Goal: Task Accomplishment & Management: Manage account settings

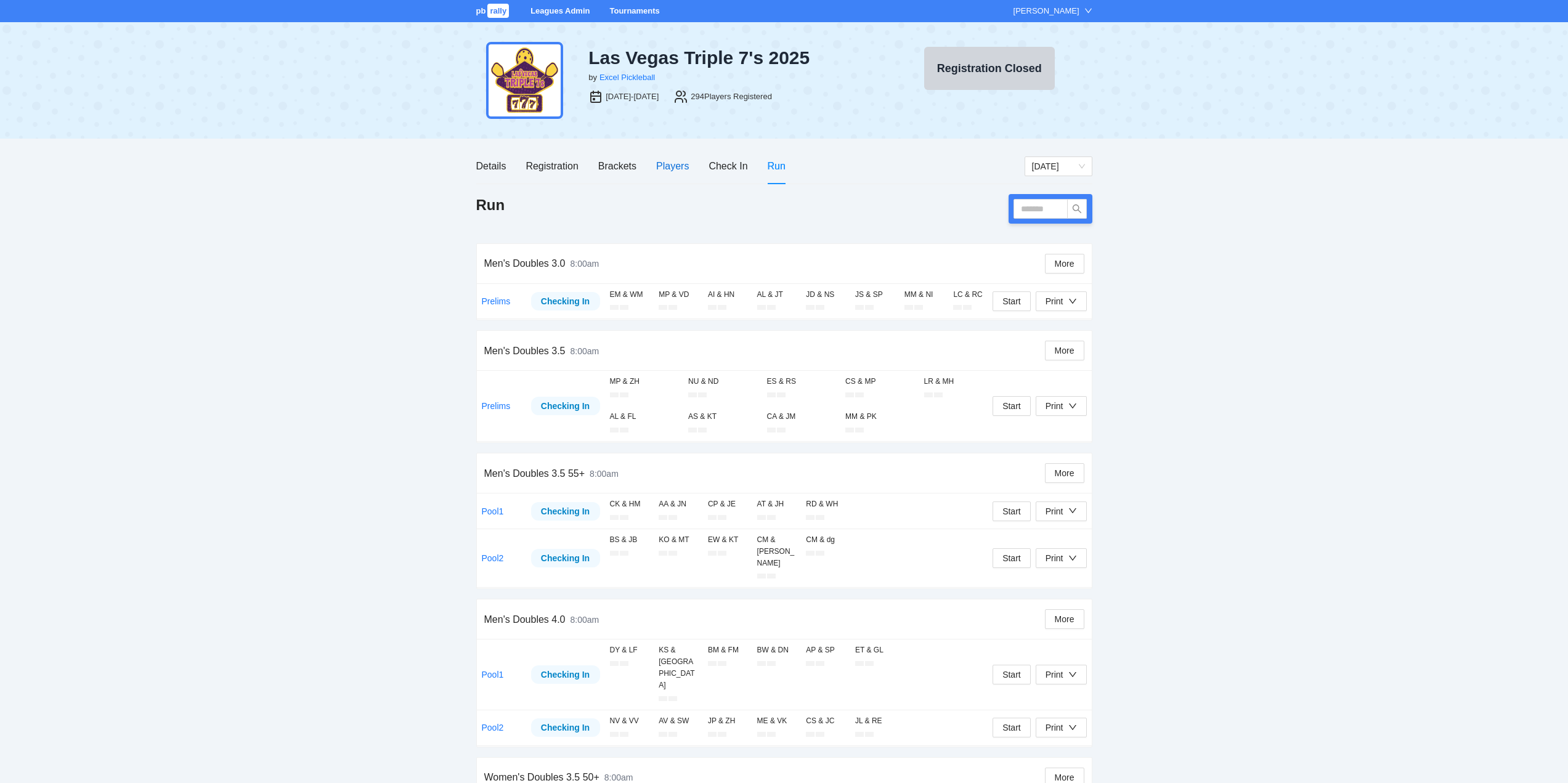
click at [670, 166] on div "Players" at bounding box center [672, 166] width 33 height 15
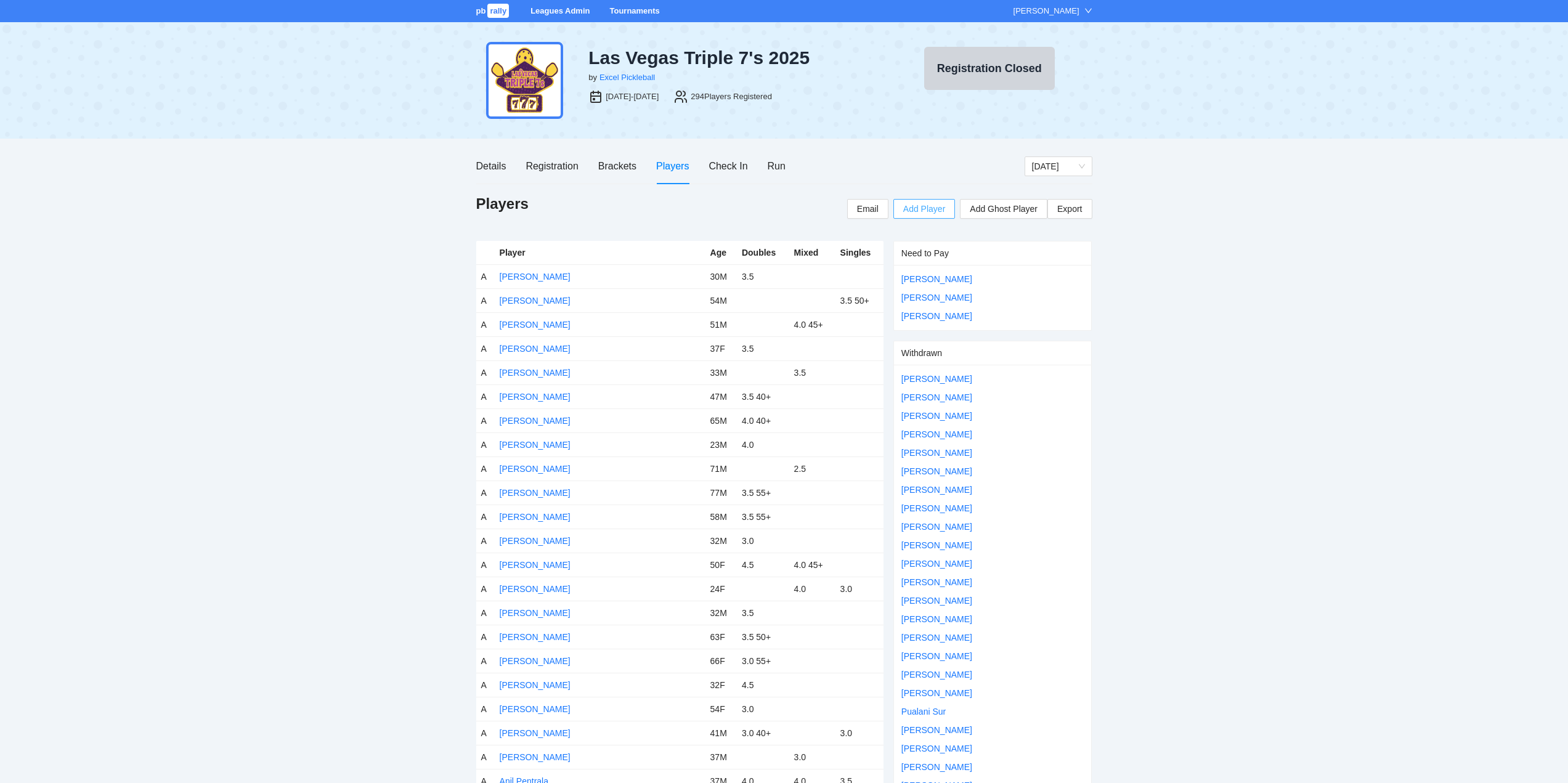
click at [920, 207] on span "Add Player" at bounding box center [924, 209] width 42 height 14
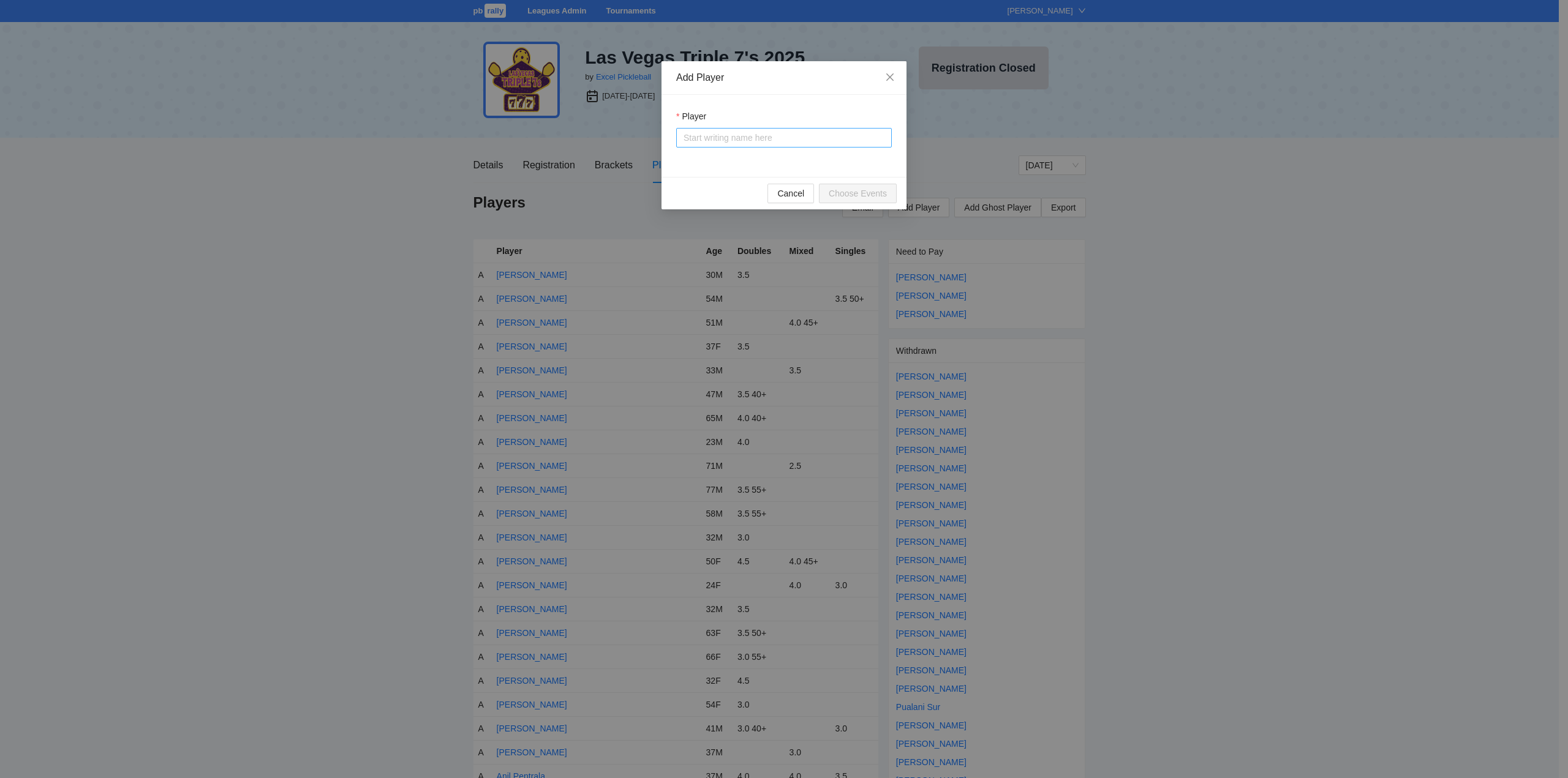
click at [716, 137] on input "Player" at bounding box center [784, 137] width 201 height 18
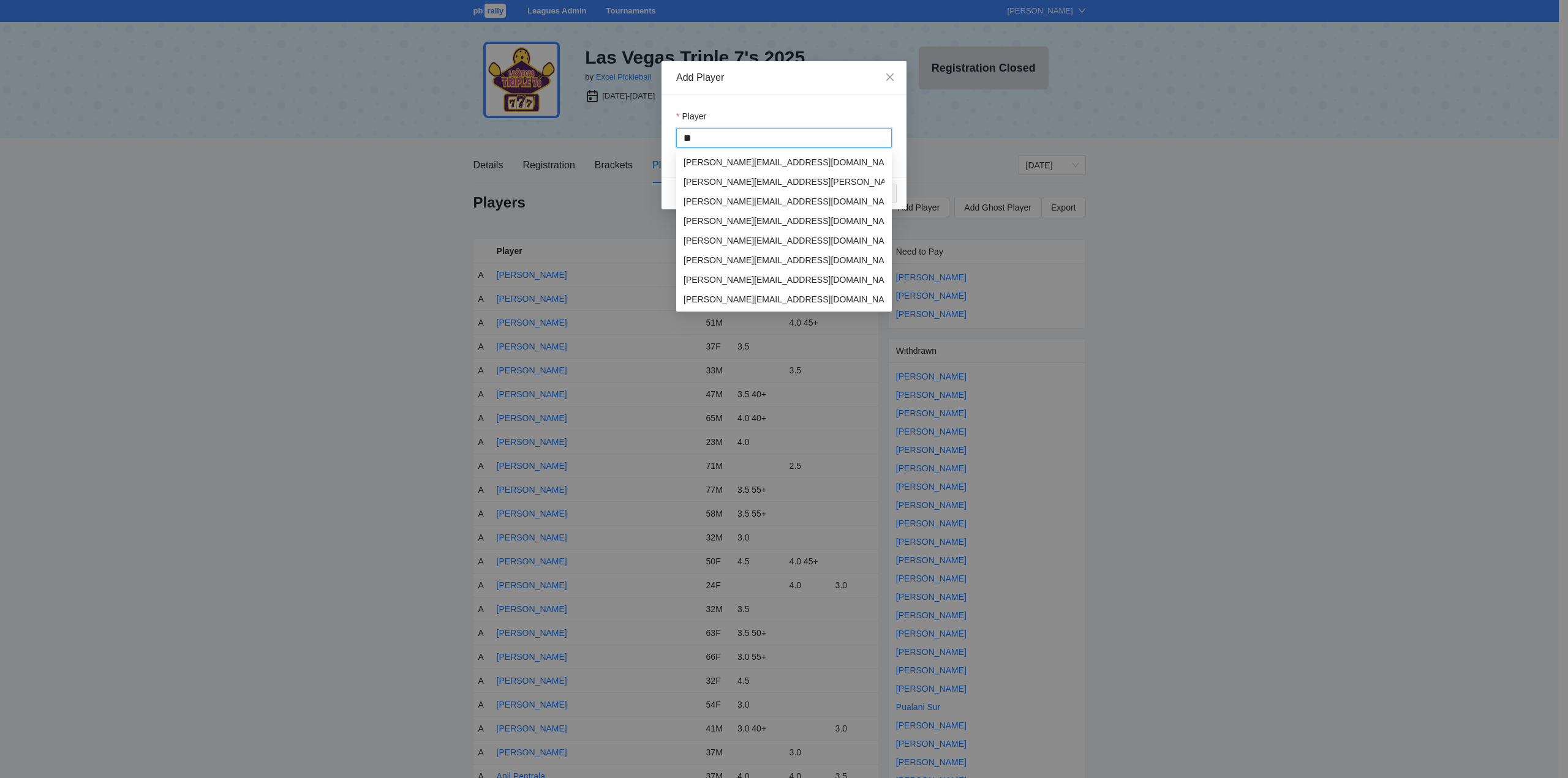
type input "*"
type input "****"
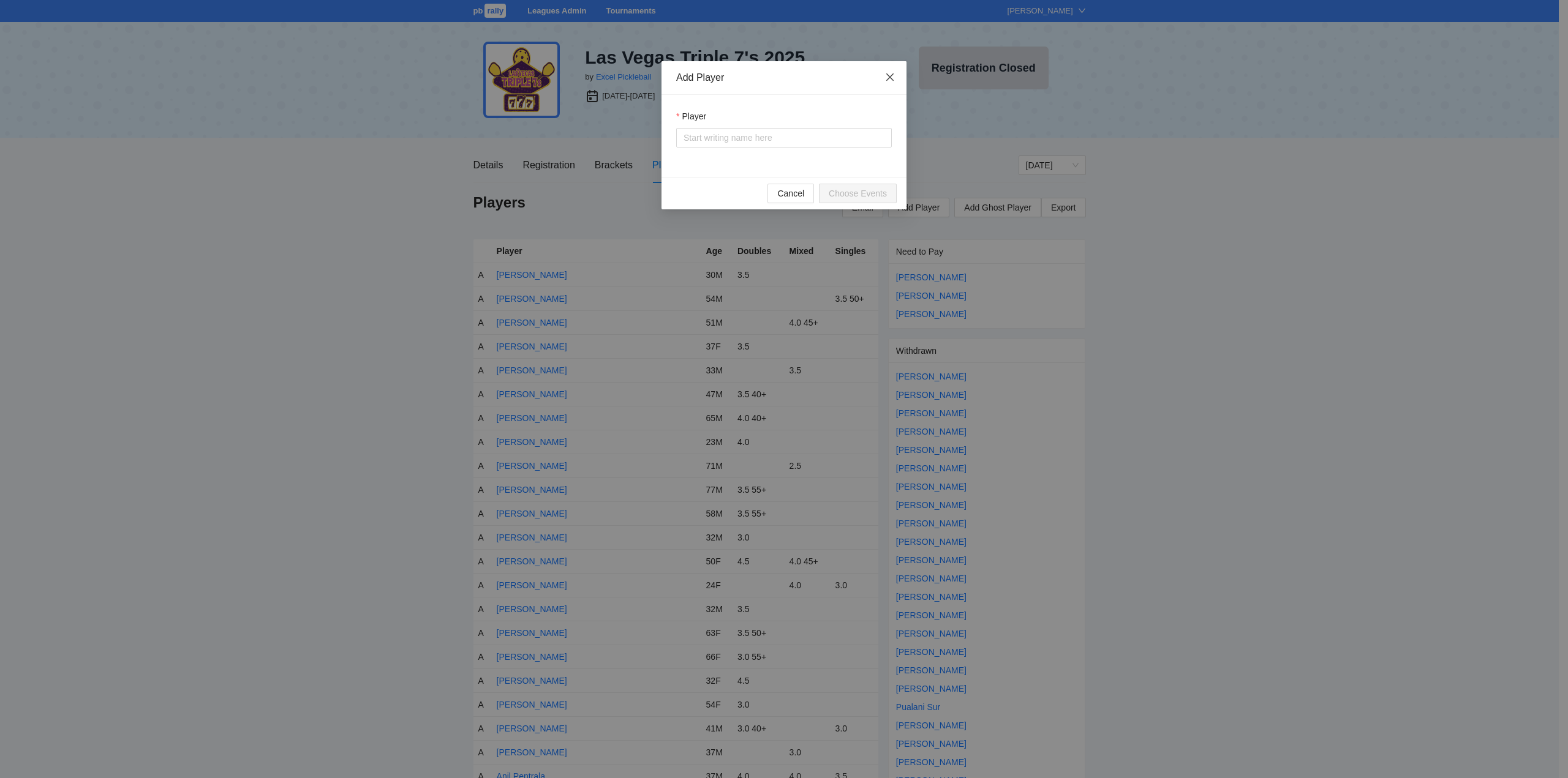
click at [890, 75] on icon "close" at bounding box center [890, 77] width 10 height 10
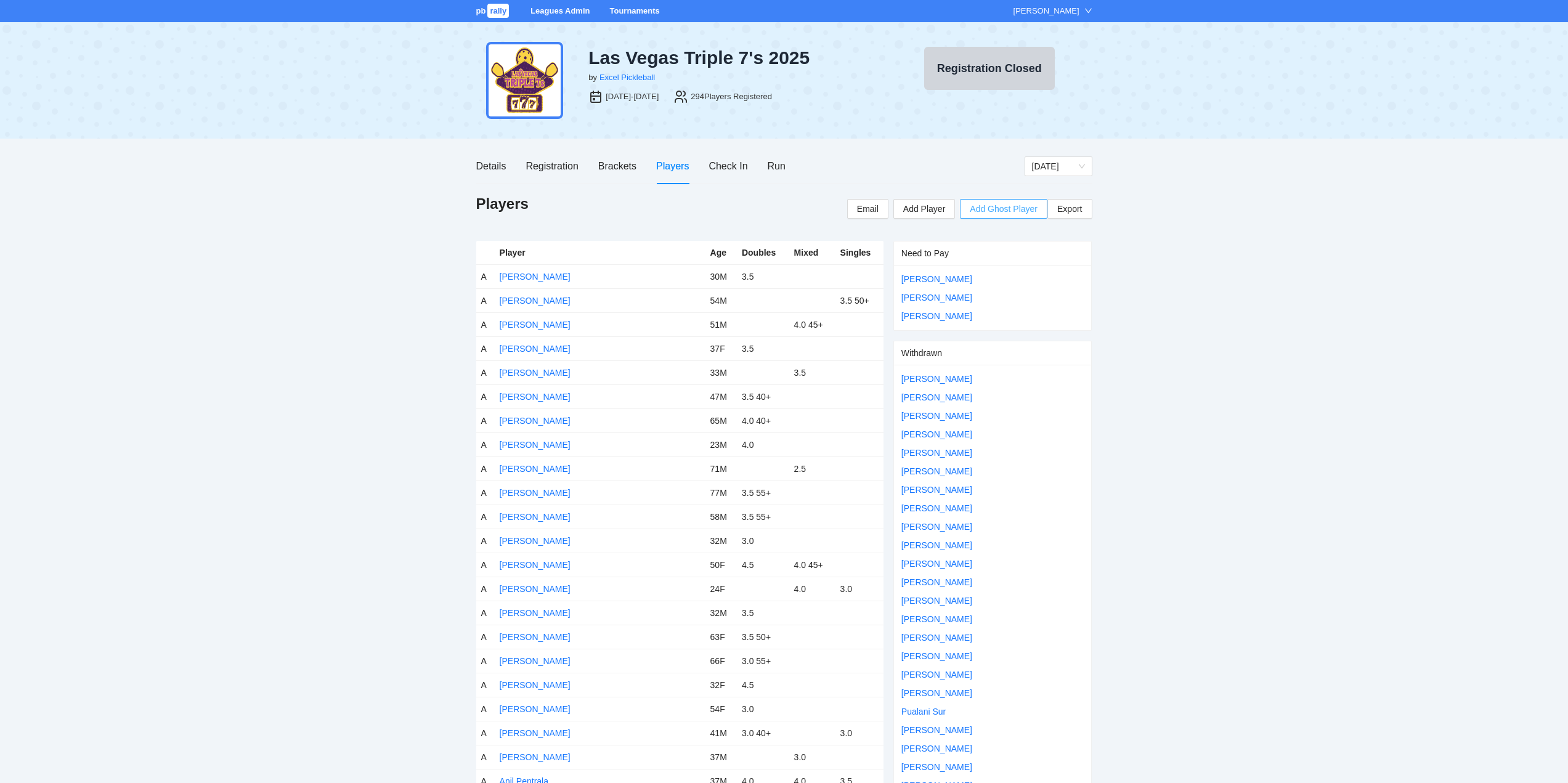
click at [994, 209] on span "Add Ghost Player" at bounding box center [1003, 209] width 68 height 14
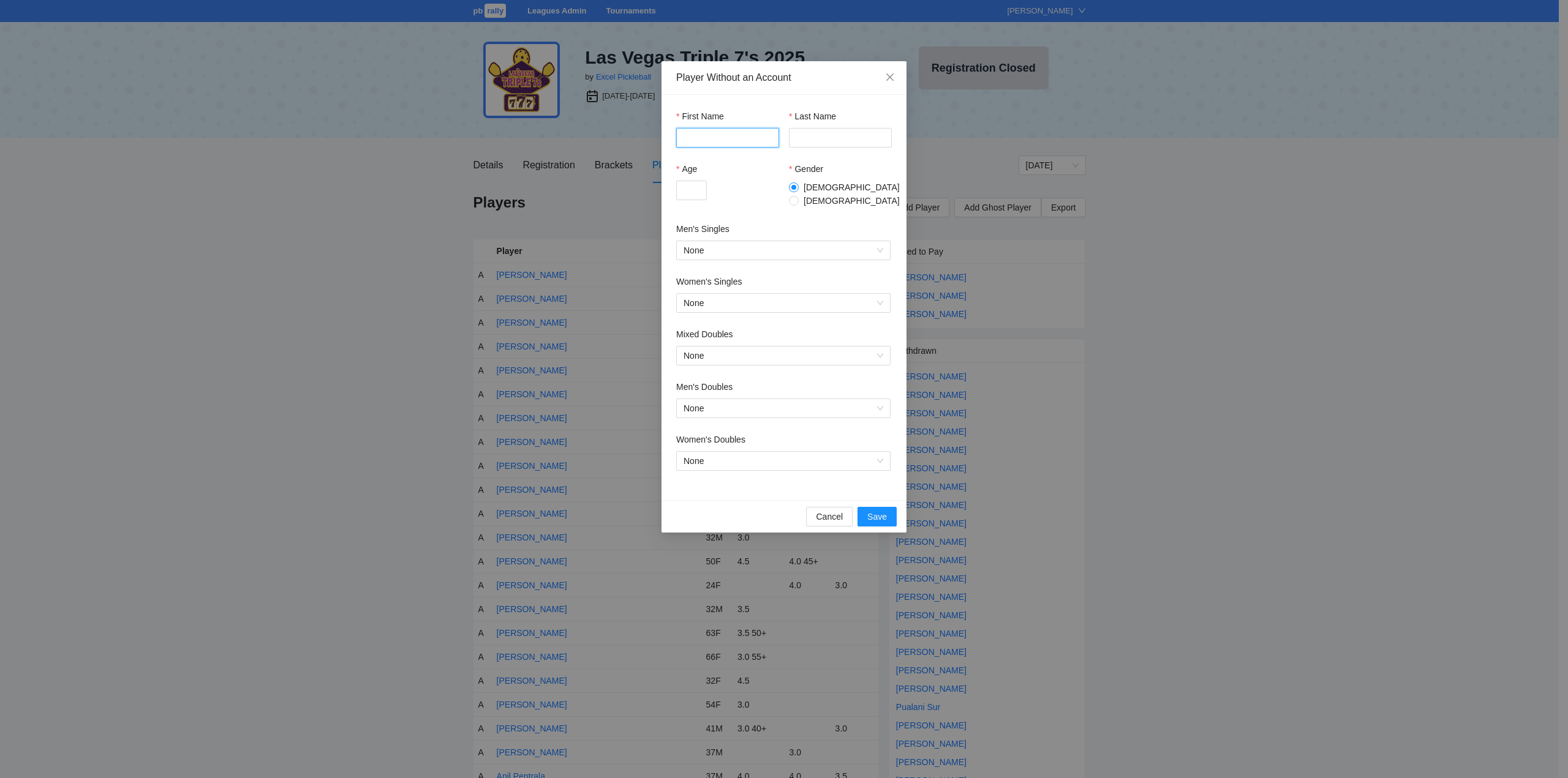
click at [719, 140] on input "First Name" at bounding box center [727, 138] width 103 height 20
type input "****"
type input "******"
click at [684, 192] on input "Age" at bounding box center [691, 191] width 31 height 20
click at [736, 401] on span "None" at bounding box center [783, 408] width 199 height 18
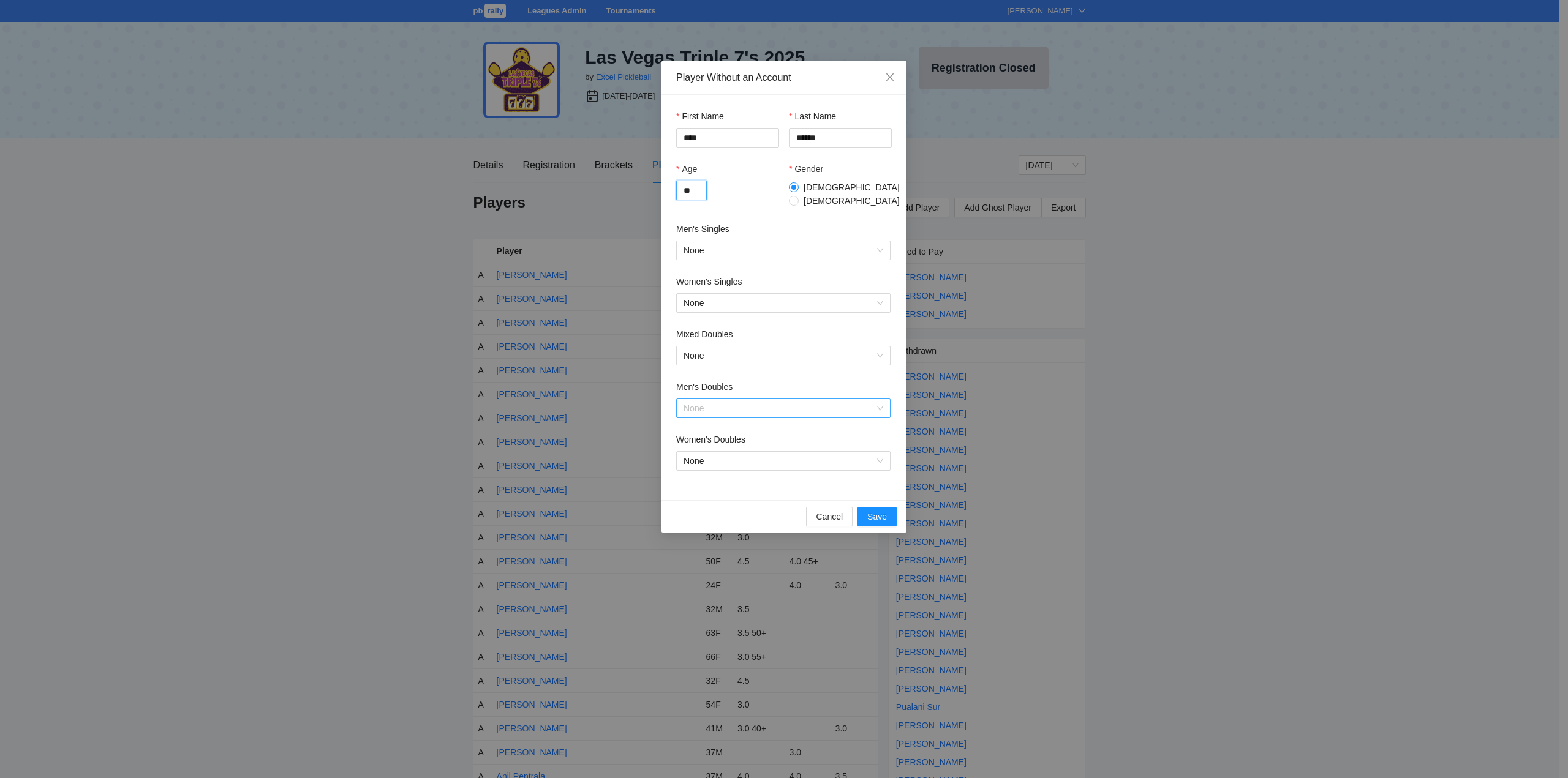
type input "**"
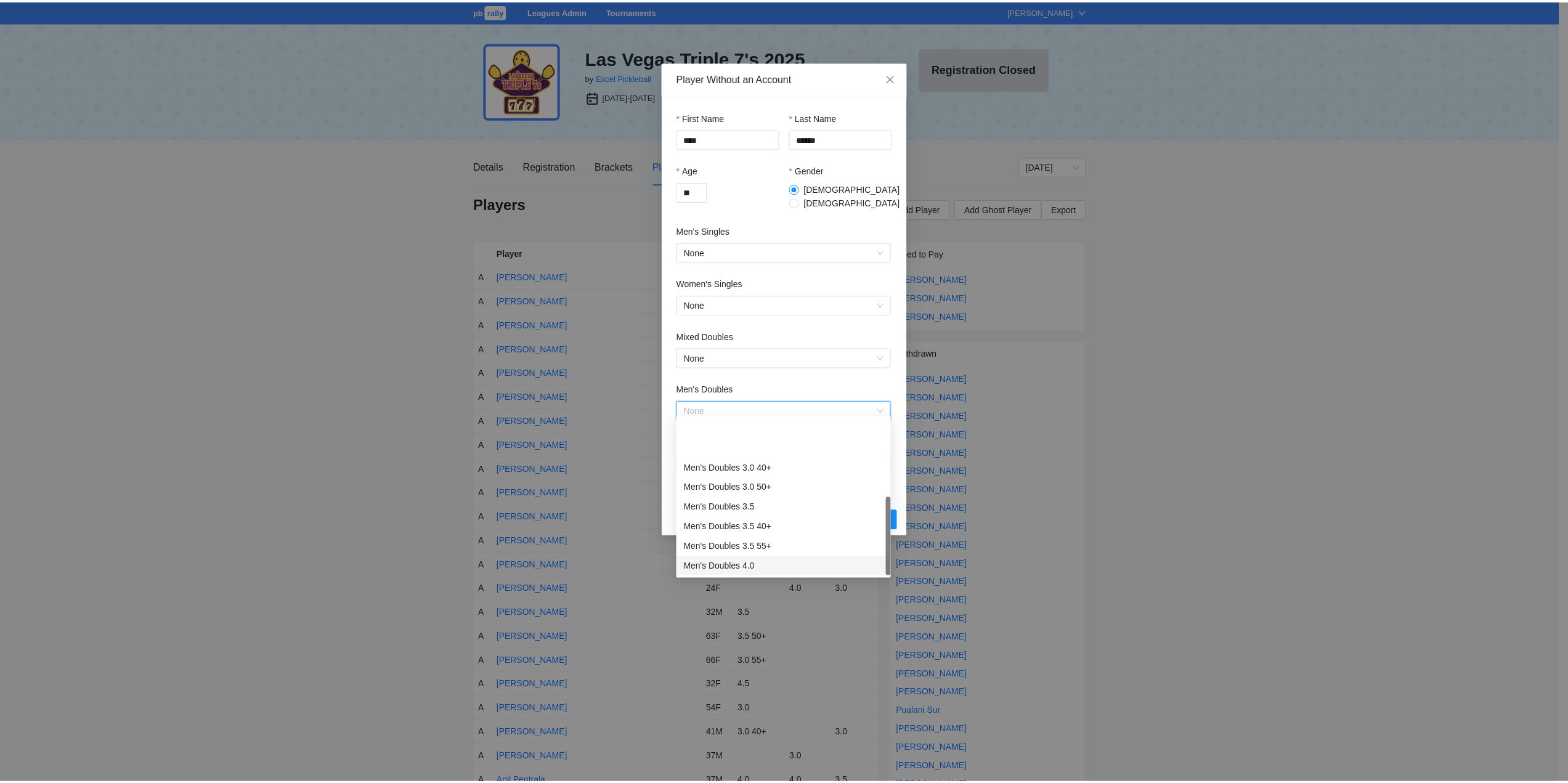
scroll to position [59, 0]
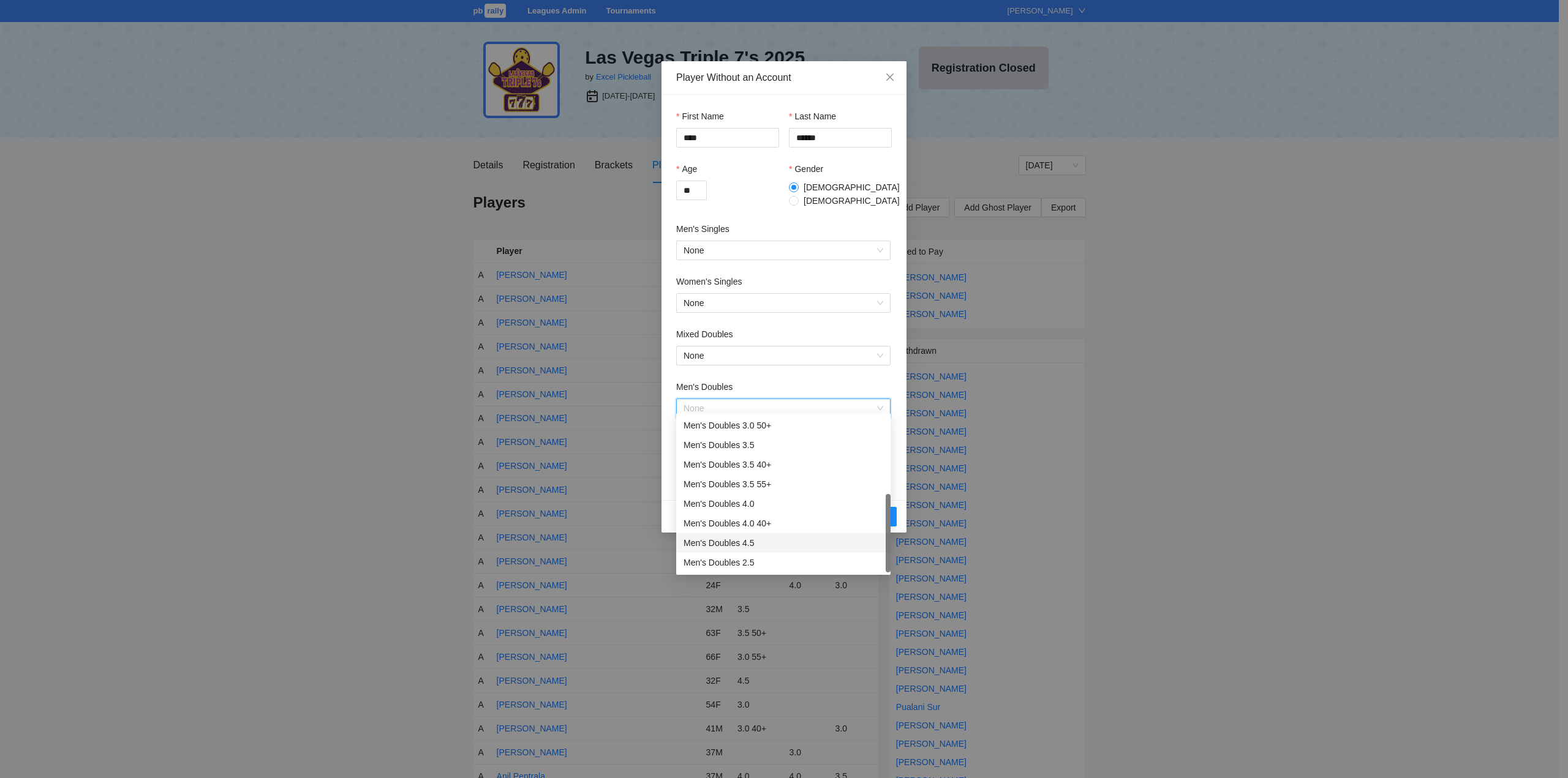
click at [726, 541] on div "Men's Doubles 4.5" at bounding box center [783, 544] width 199 height 14
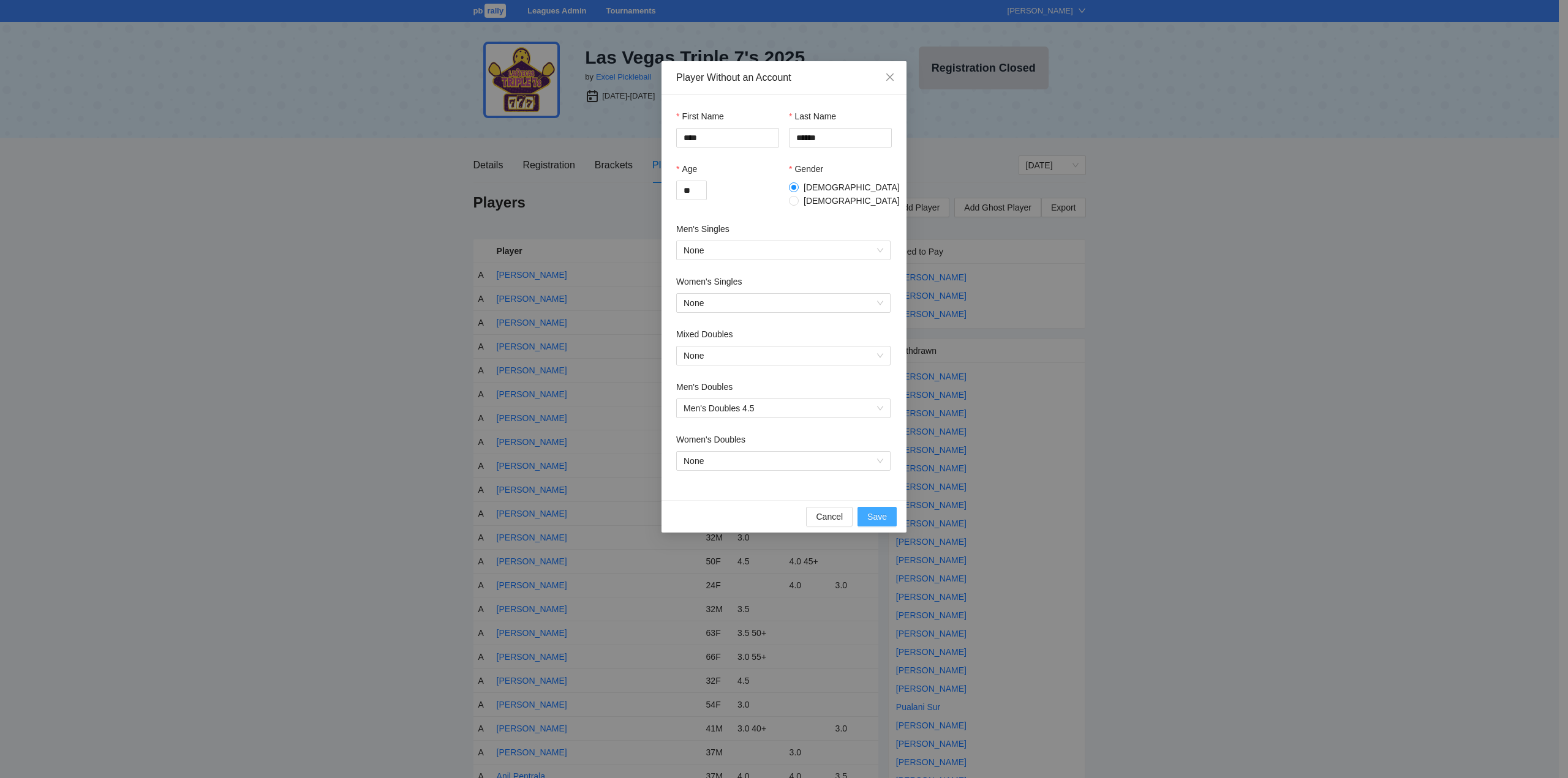
click at [873, 511] on span "Save" at bounding box center [878, 517] width 20 height 14
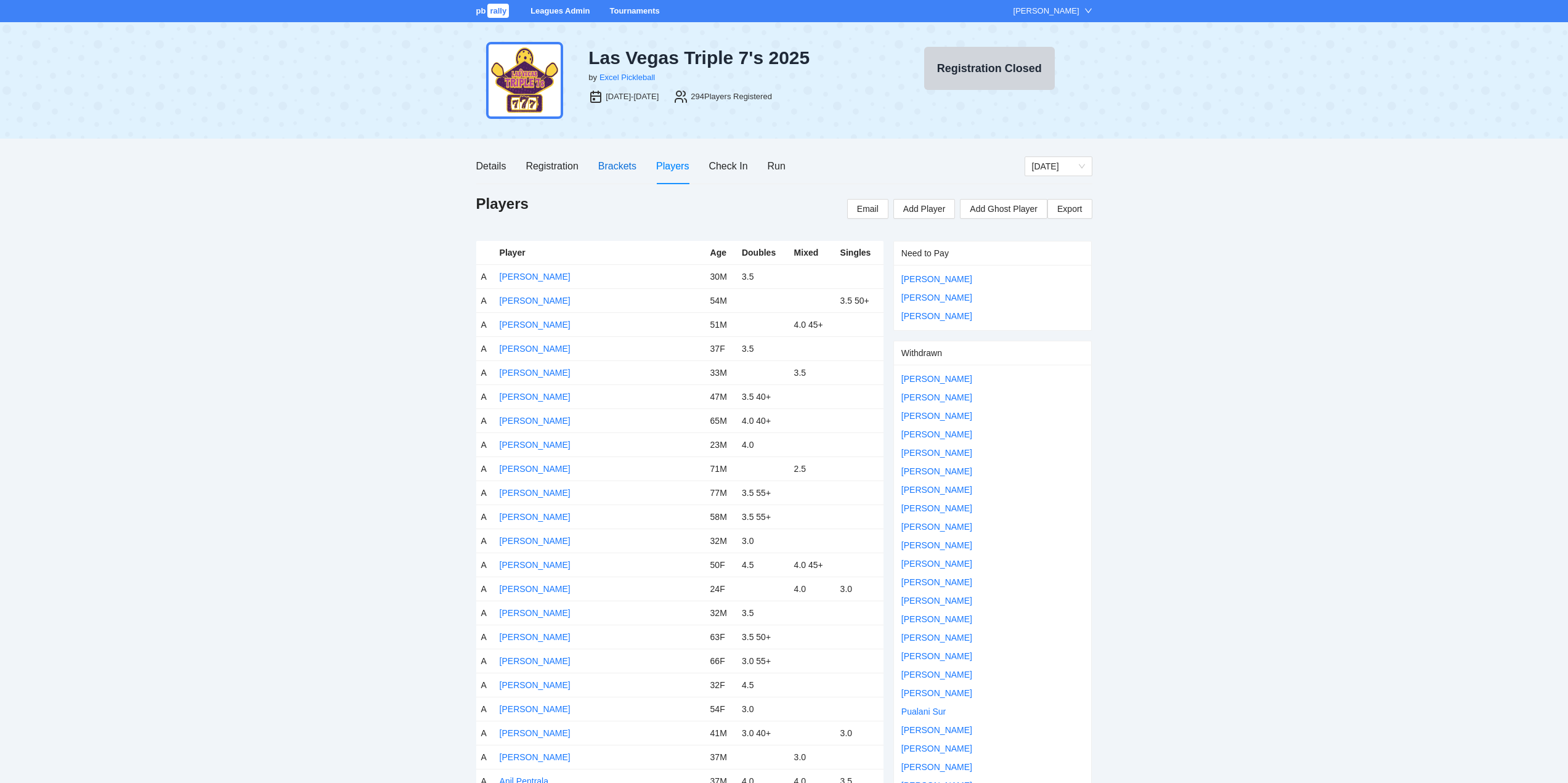
click at [616, 164] on div "Brackets" at bounding box center [618, 166] width 38 height 15
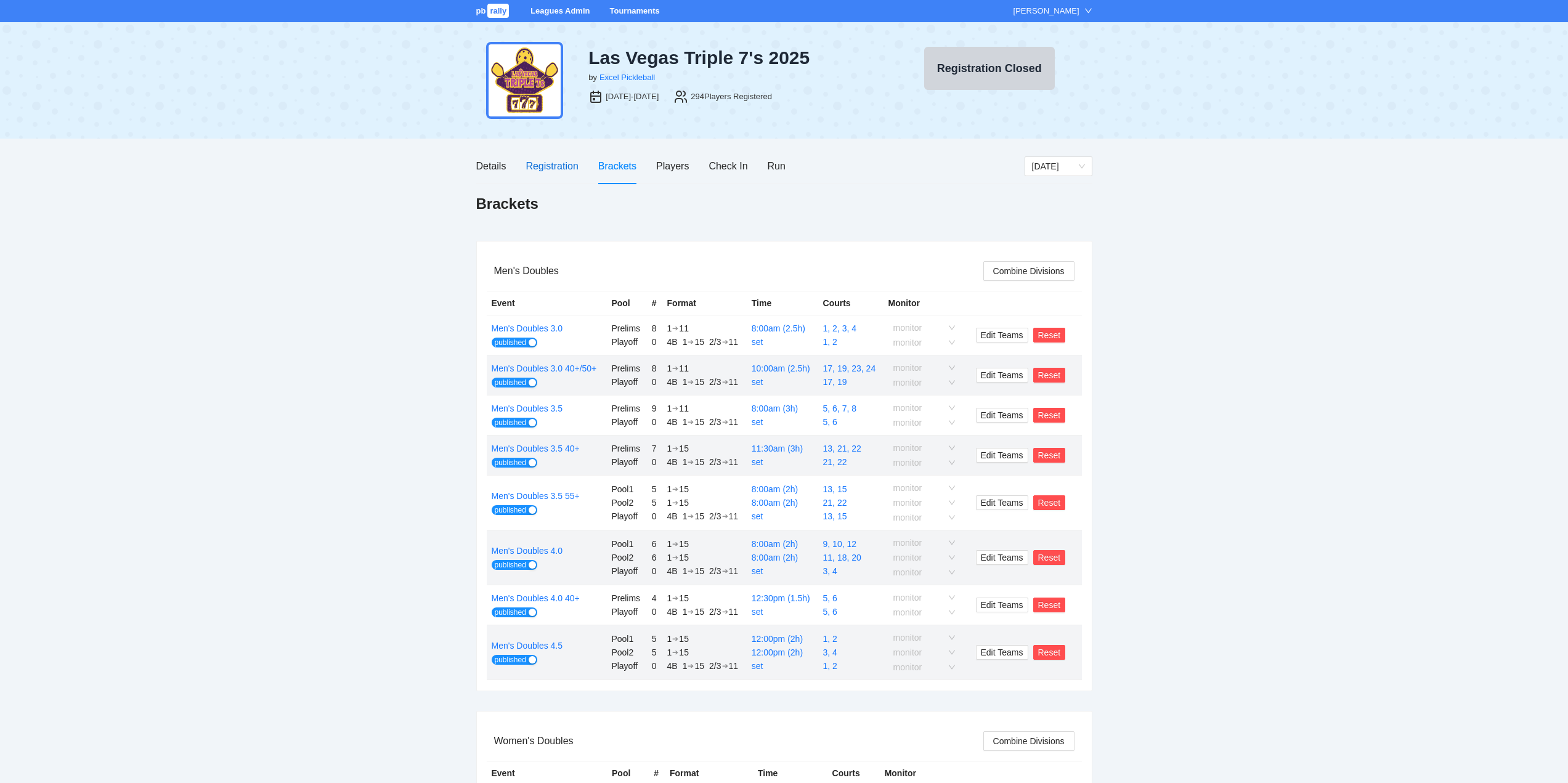
click at [549, 167] on div "Registration" at bounding box center [552, 166] width 52 height 15
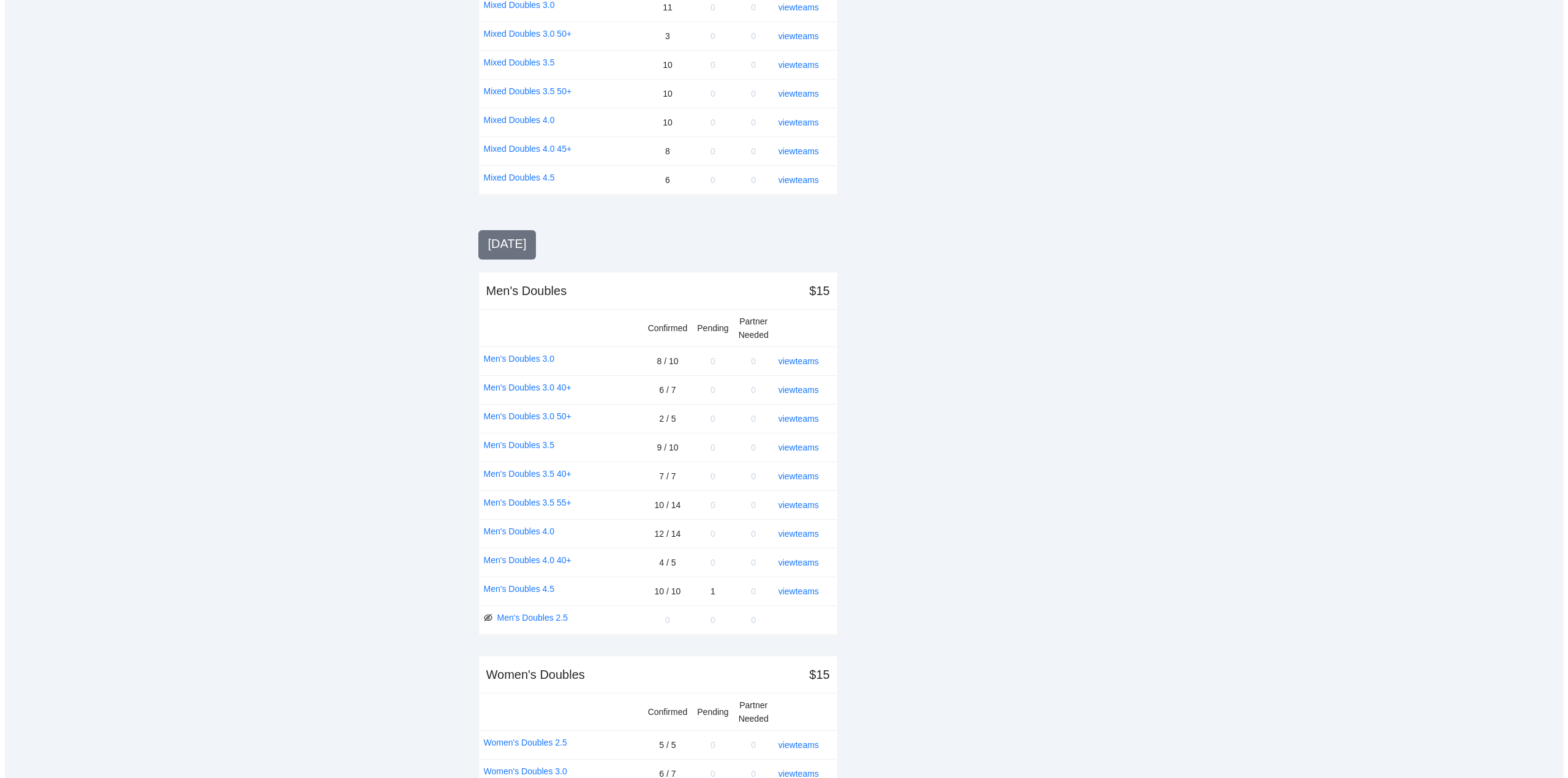
scroll to position [1207, 0]
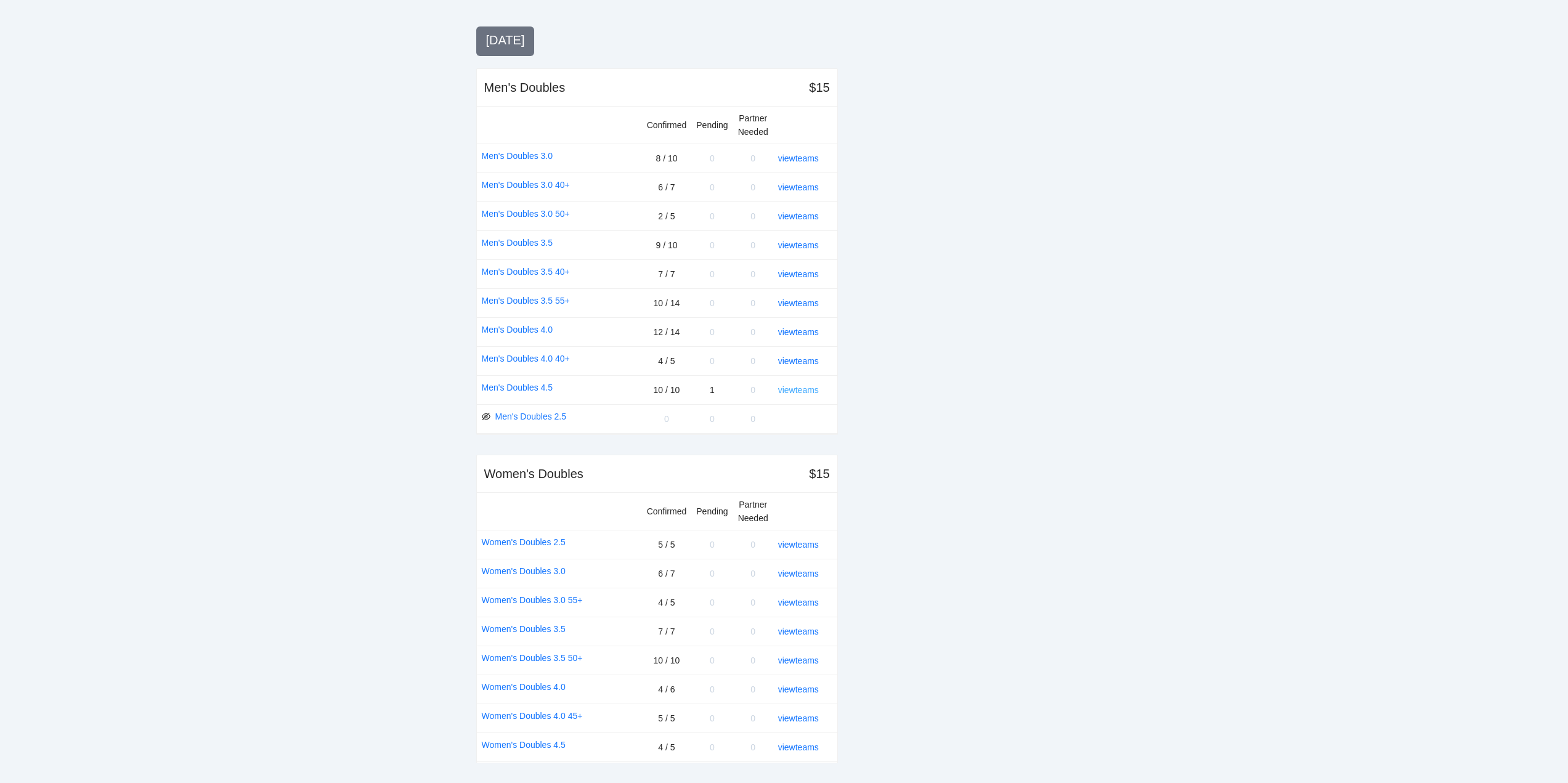
click at [801, 387] on link "view teams" at bounding box center [798, 390] width 41 height 10
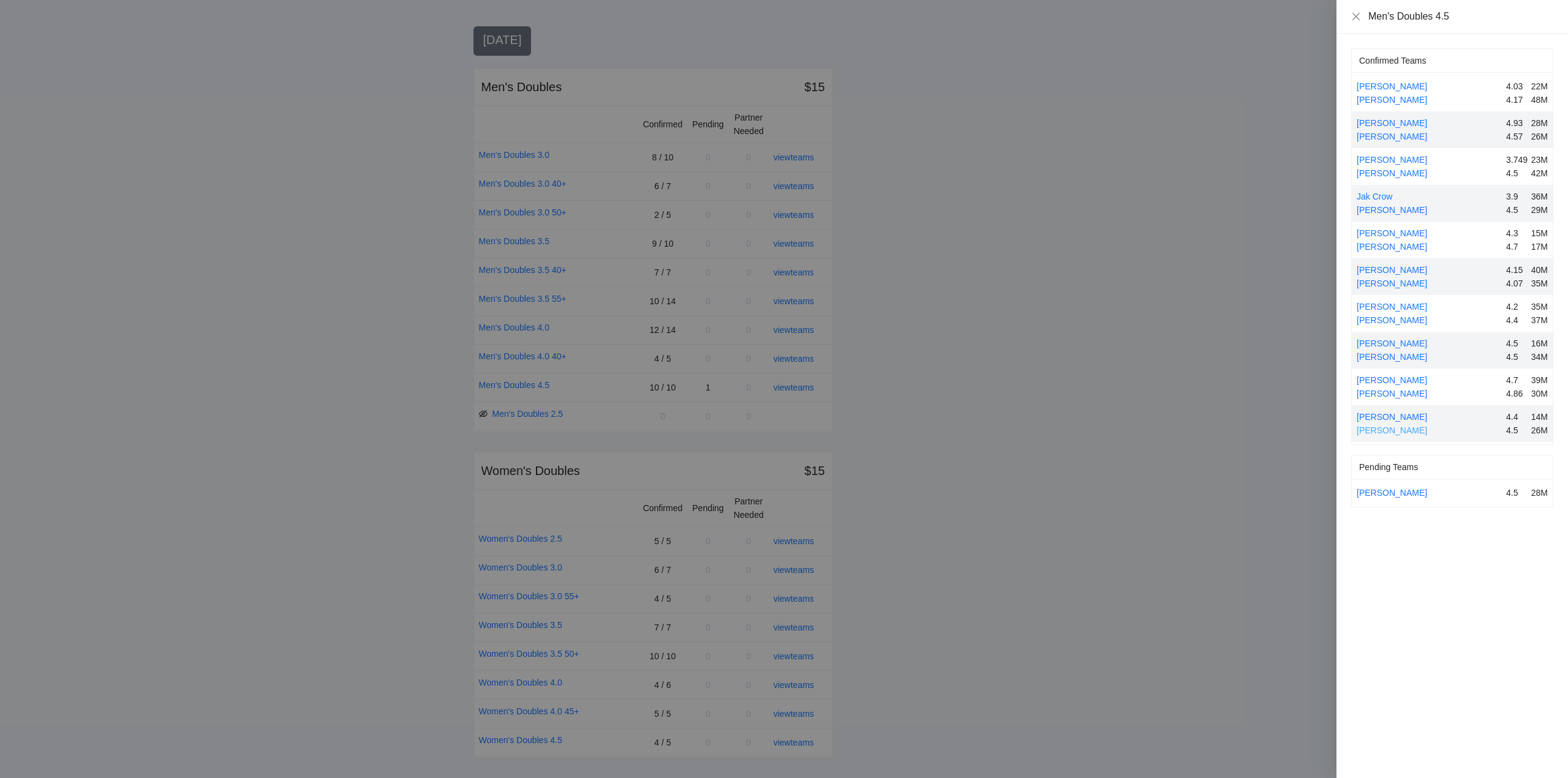
click at [1389, 428] on link "[PERSON_NAME]" at bounding box center [1392, 430] width 70 height 10
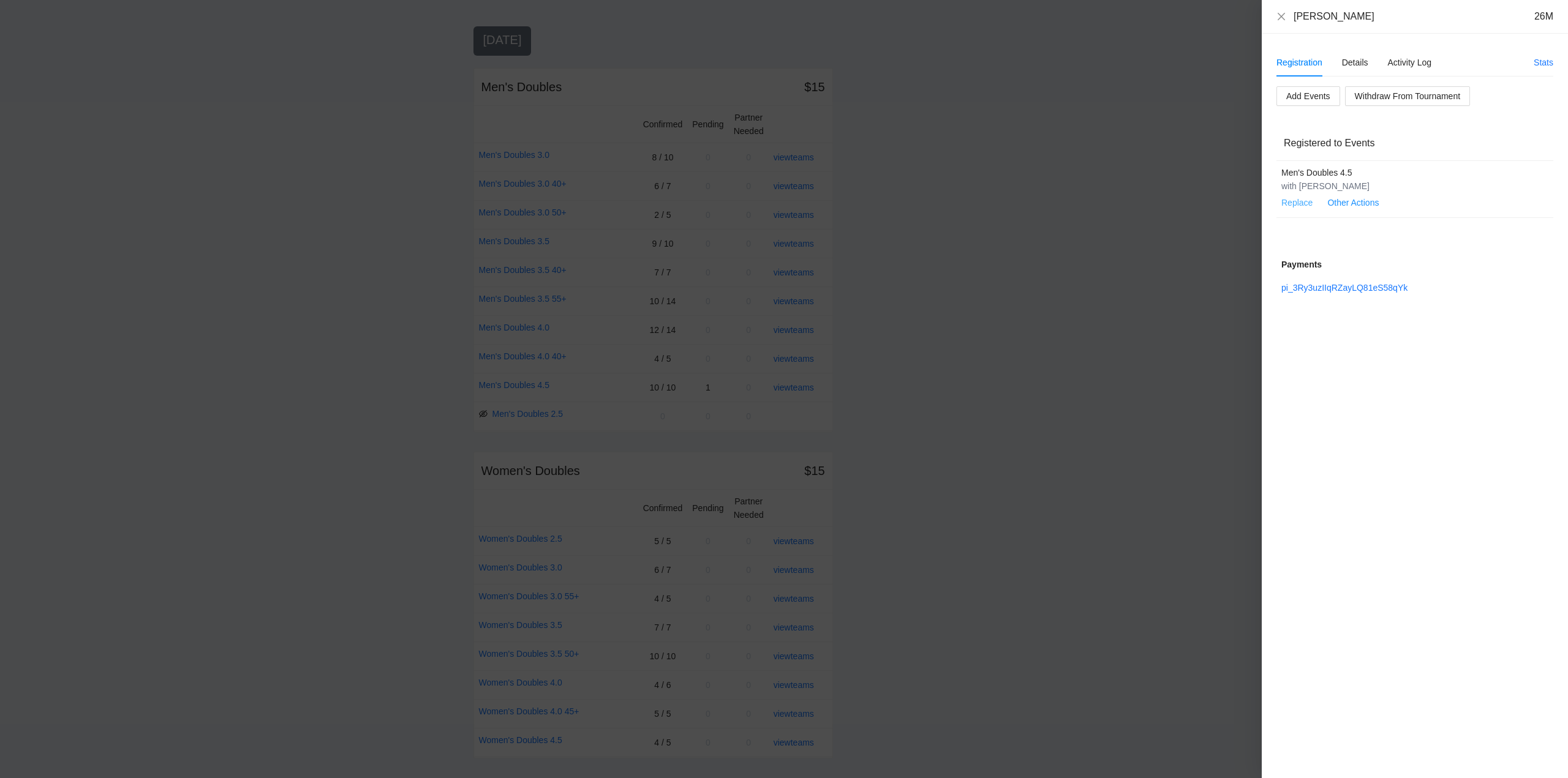
click at [1295, 200] on link "Replace" at bounding box center [1297, 202] width 31 height 10
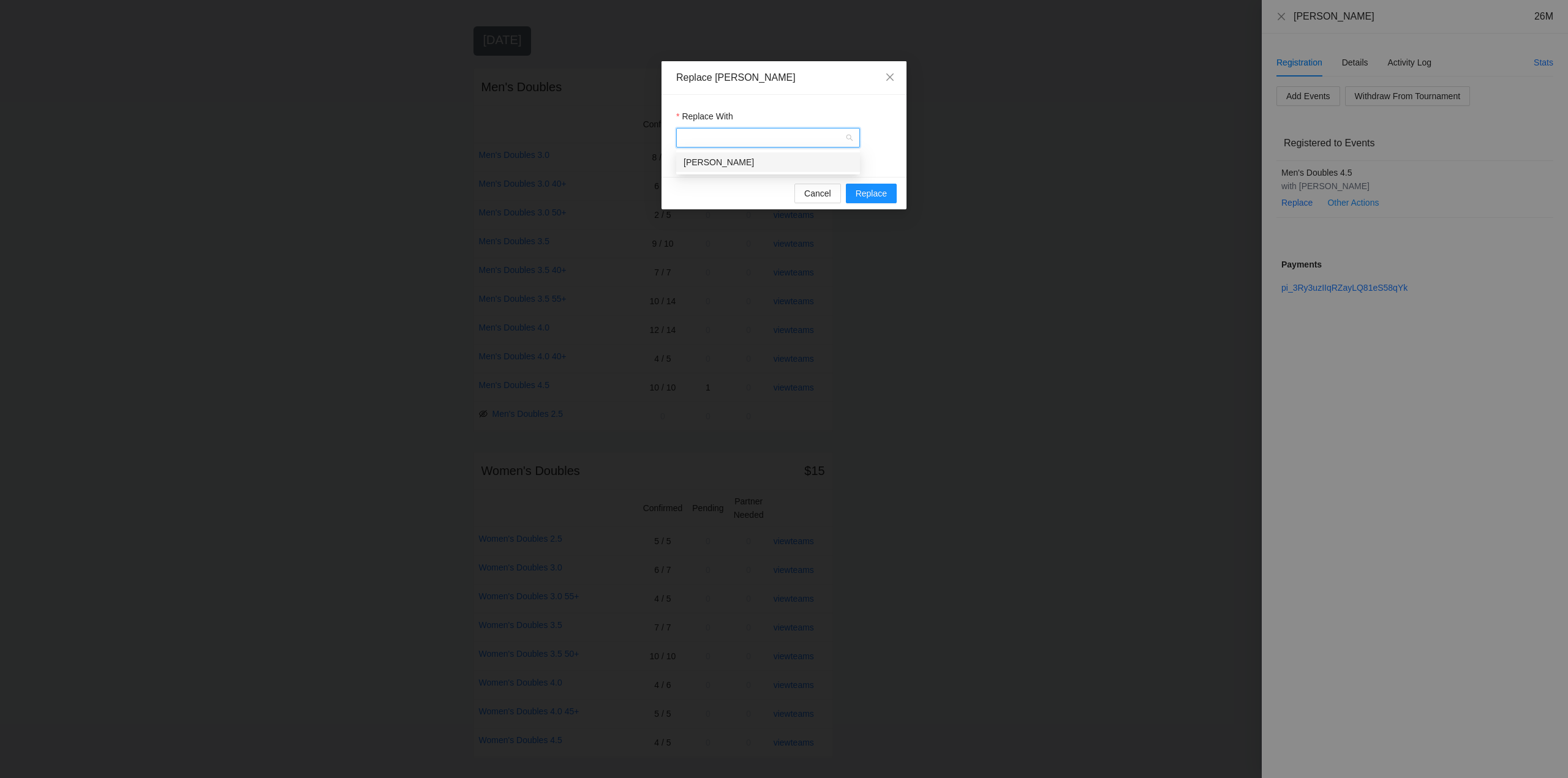
click at [733, 139] on input "Replace With" at bounding box center [764, 137] width 160 height 18
click at [719, 163] on div "[PERSON_NAME]" at bounding box center [768, 163] width 169 height 14
click at [876, 192] on span "Replace" at bounding box center [871, 194] width 31 height 14
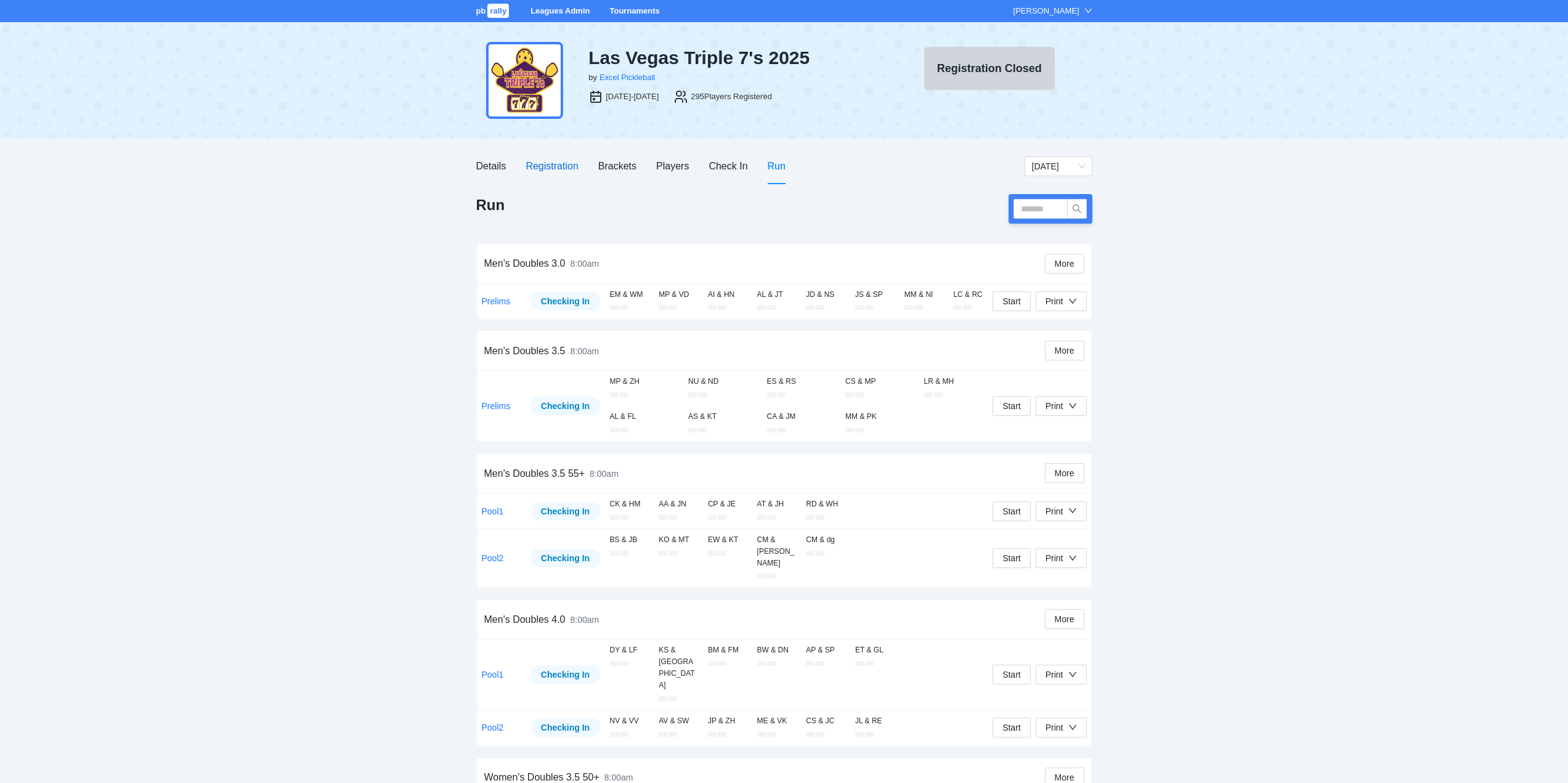
click at [551, 164] on div "Registration" at bounding box center [552, 166] width 52 height 15
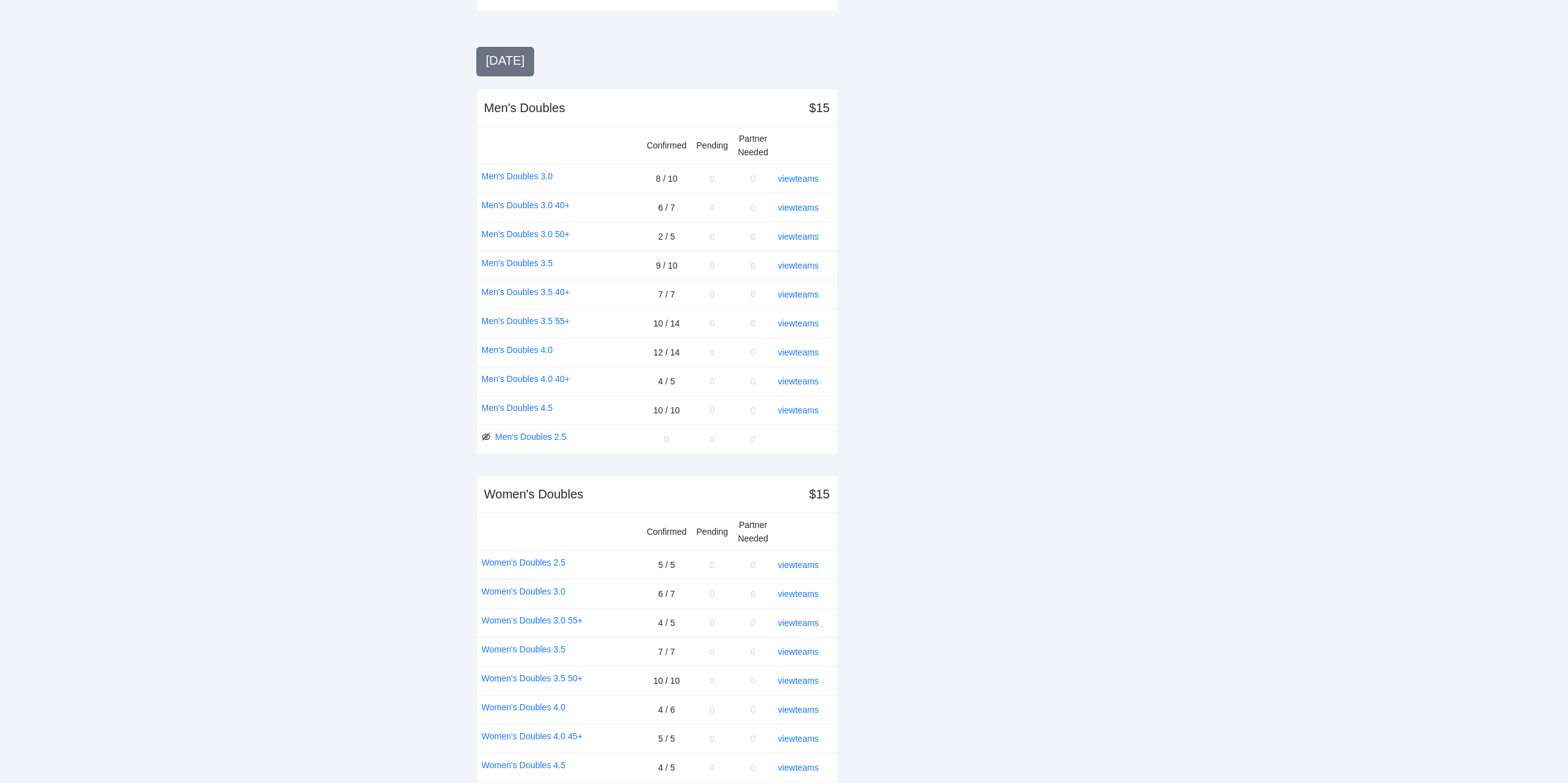
scroll to position [1215, 0]
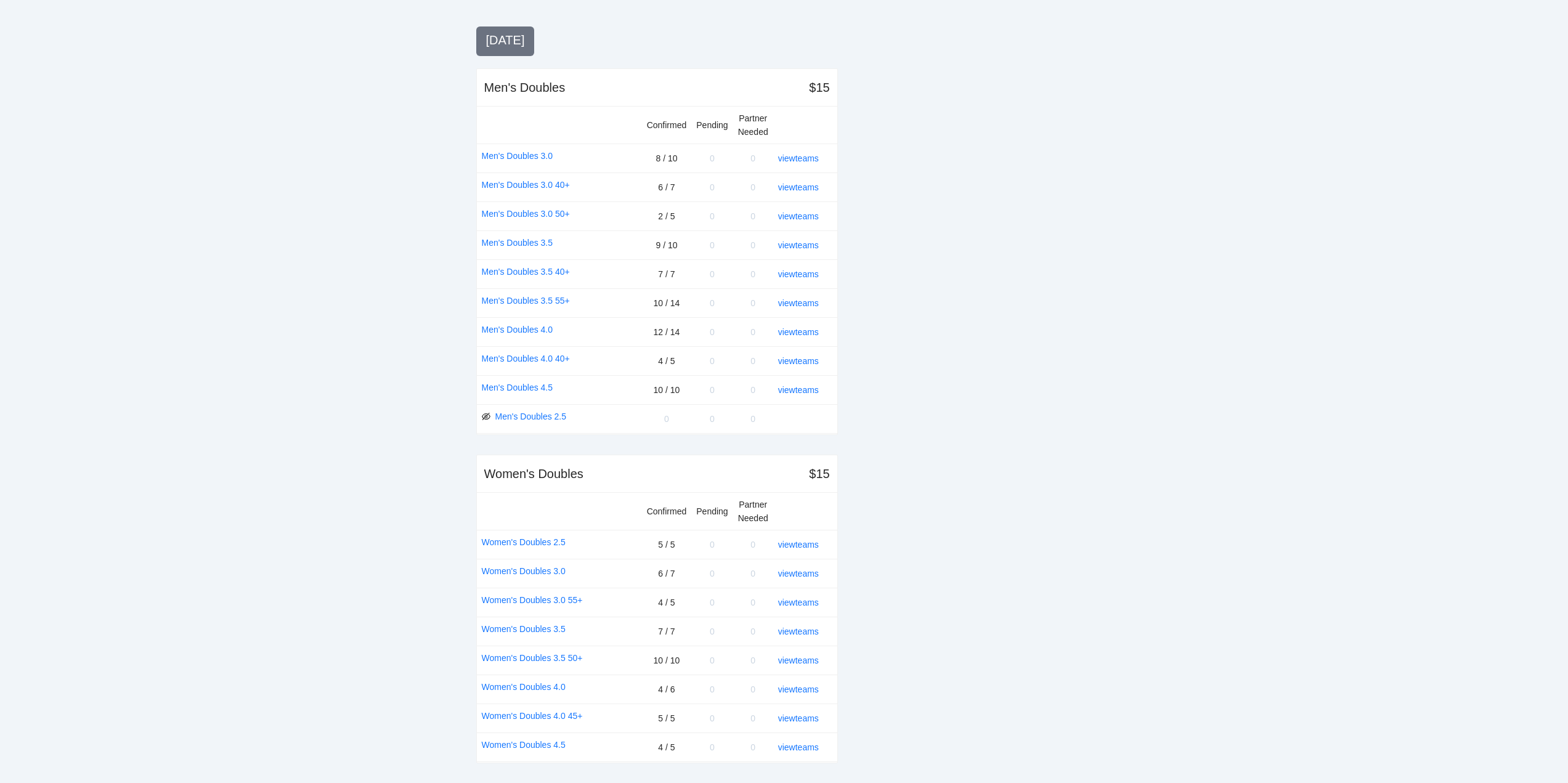
click at [801, 383] on div "view teams" at bounding box center [803, 390] width 49 height 14
click at [804, 388] on link "view teams" at bounding box center [798, 390] width 41 height 10
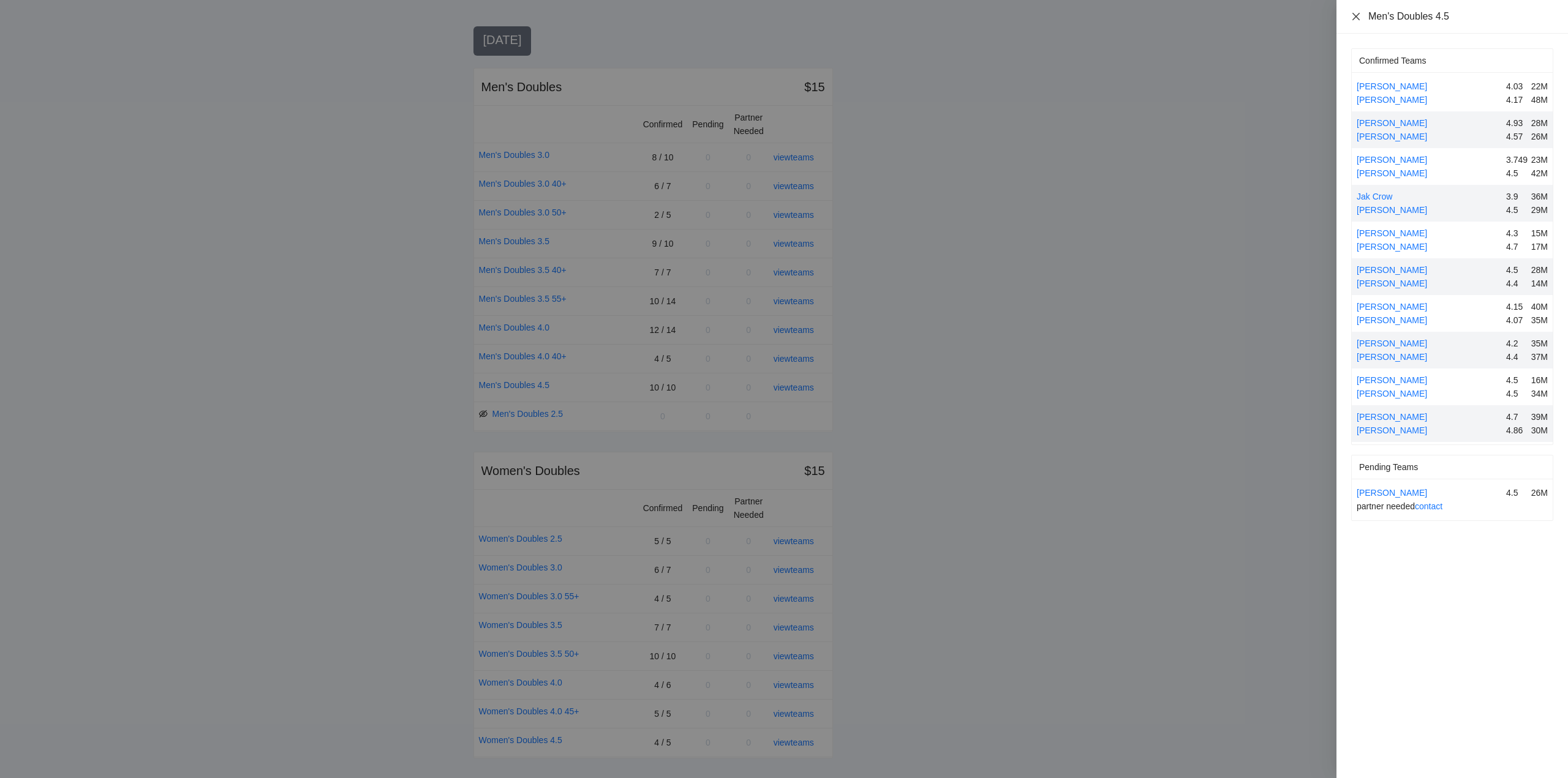
click at [1356, 15] on icon "close" at bounding box center [1356, 16] width 10 height 10
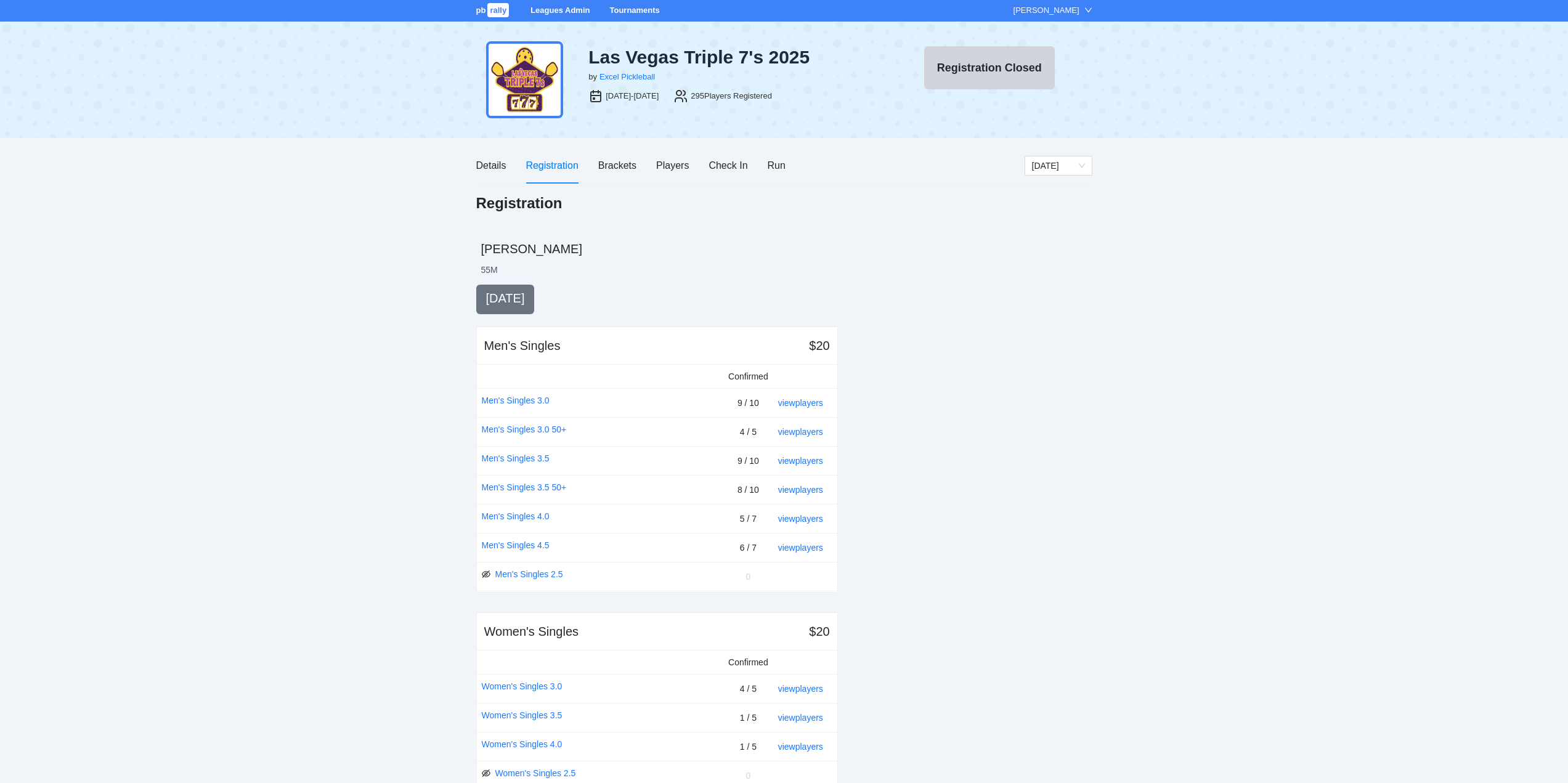
scroll to position [0, 0]
click at [671, 166] on div "Players" at bounding box center [672, 166] width 33 height 15
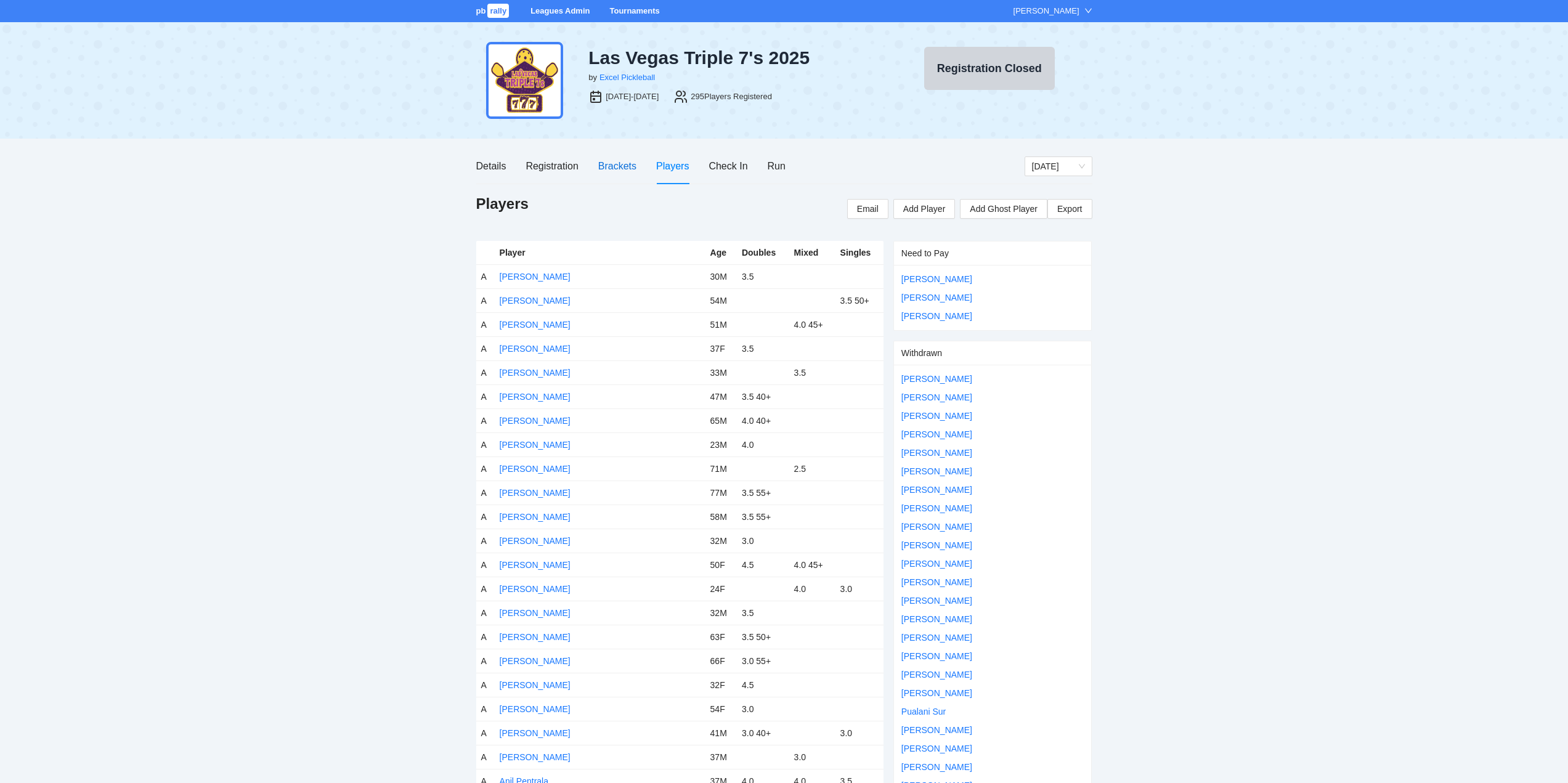
click at [618, 165] on div "Brackets" at bounding box center [618, 166] width 38 height 15
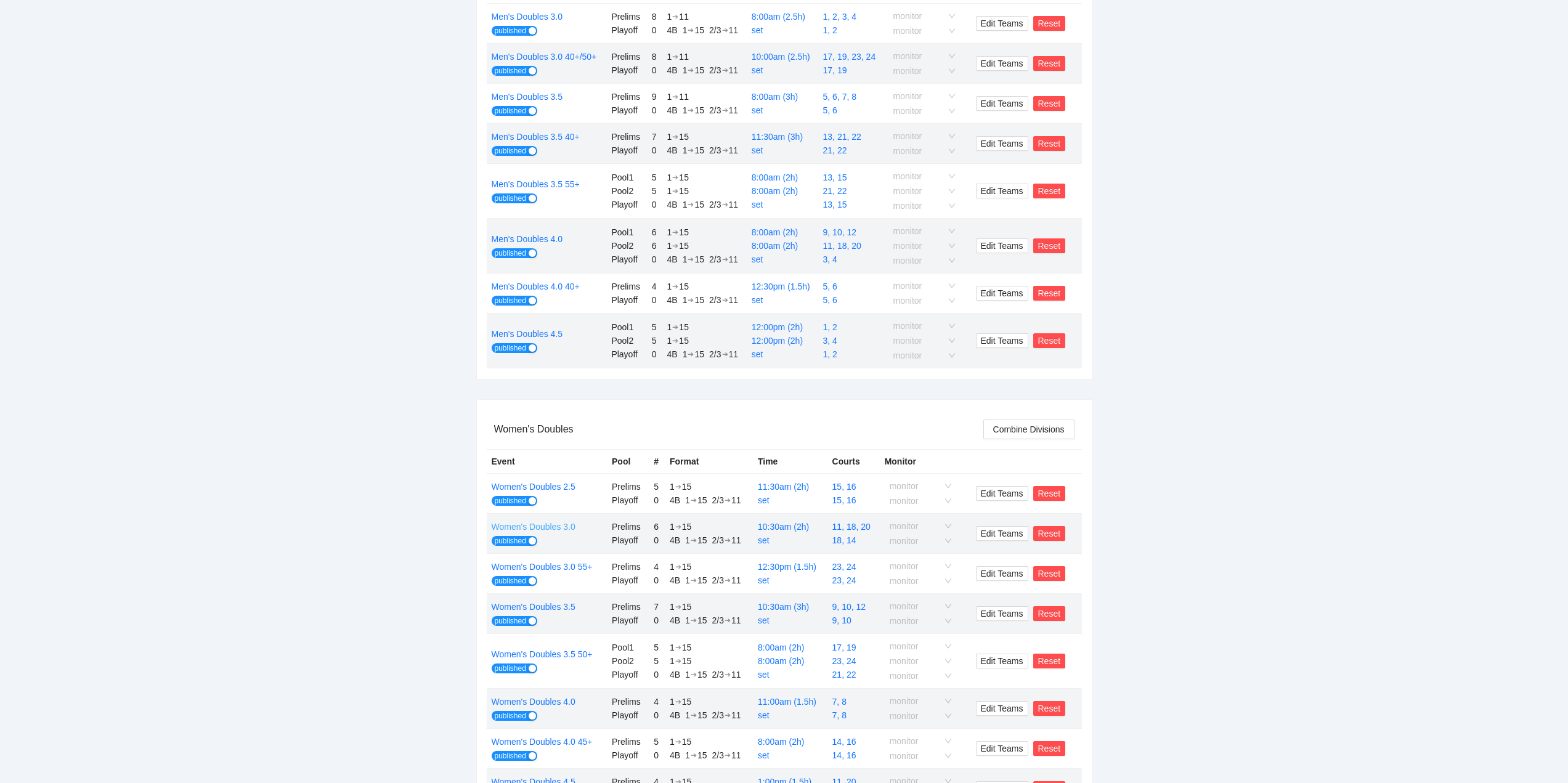
scroll to position [308, 0]
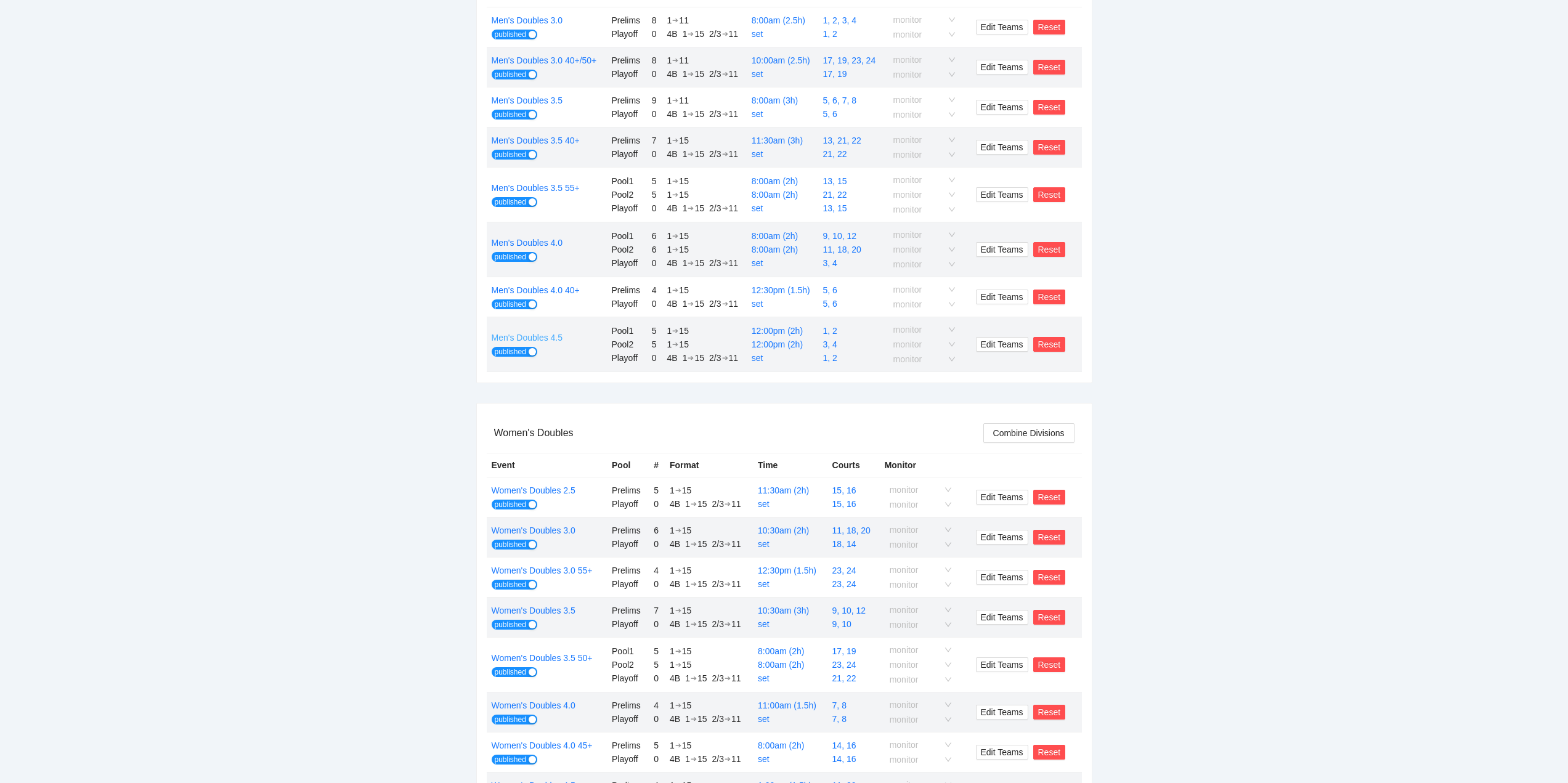
click at [532, 333] on link "Men's Doubles 4.5" at bounding box center [527, 337] width 71 height 10
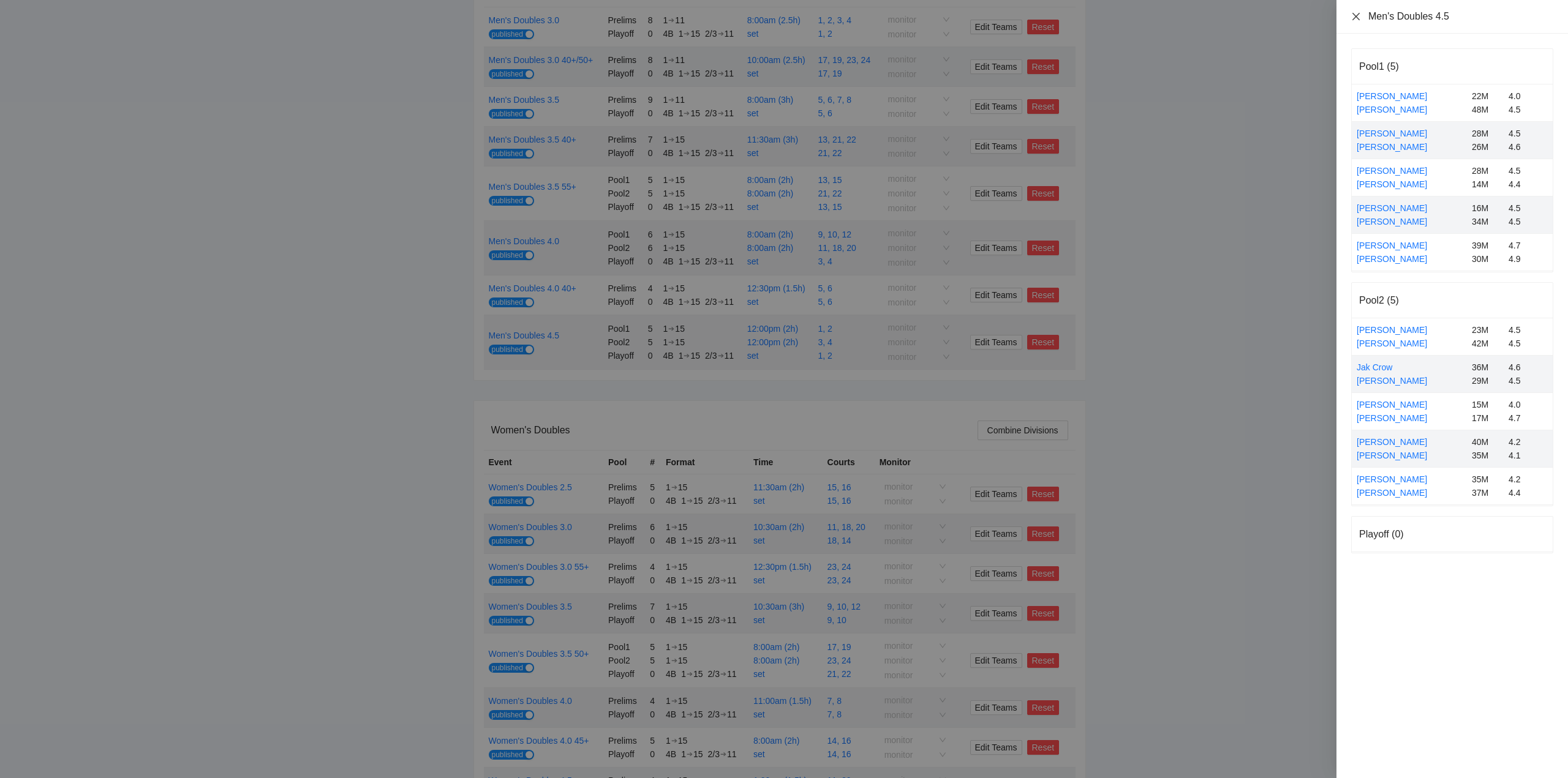
click at [1354, 14] on icon "close" at bounding box center [1356, 16] width 10 height 10
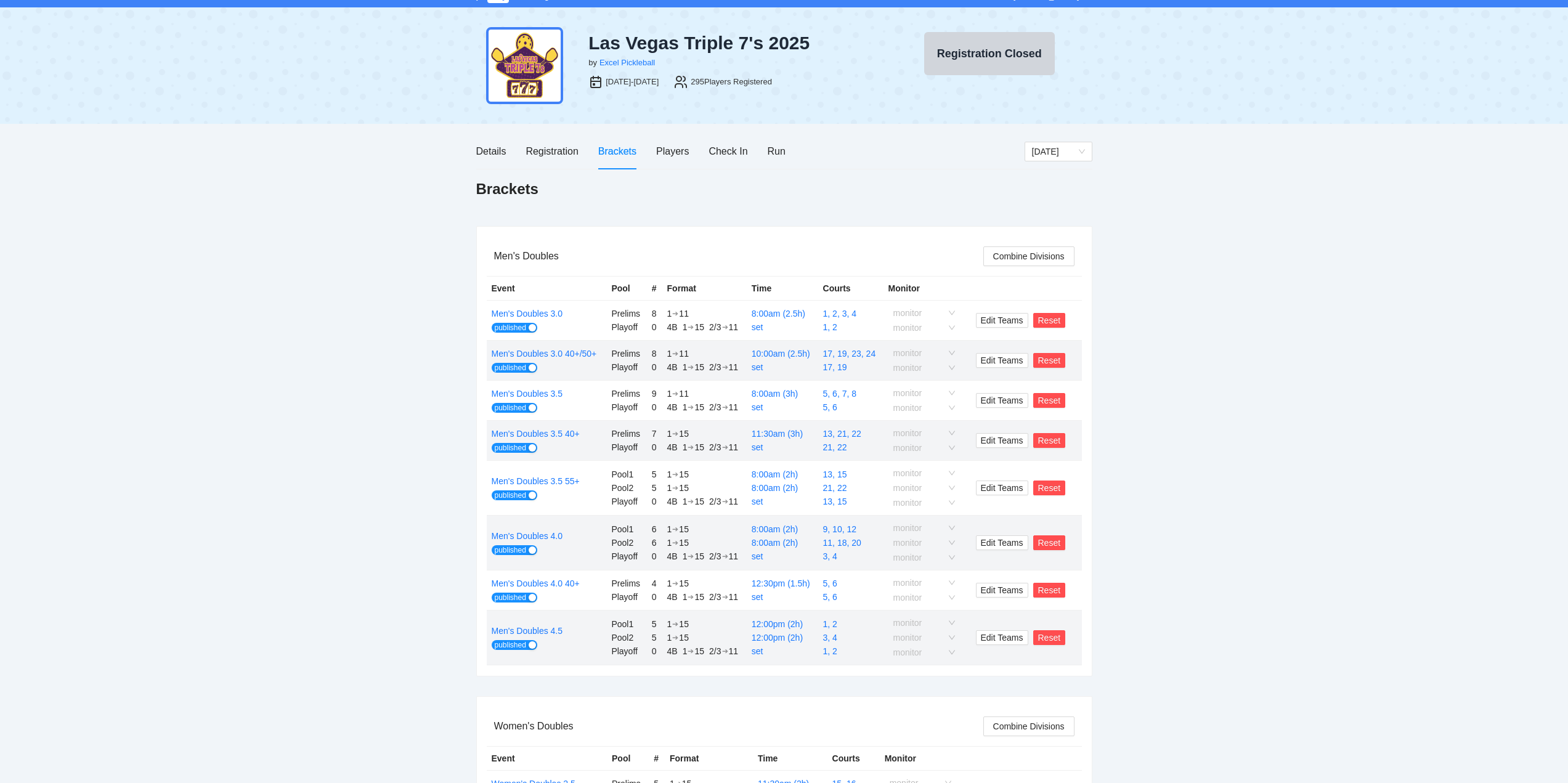
scroll to position [0, 0]
